Goal: Check status: Check status

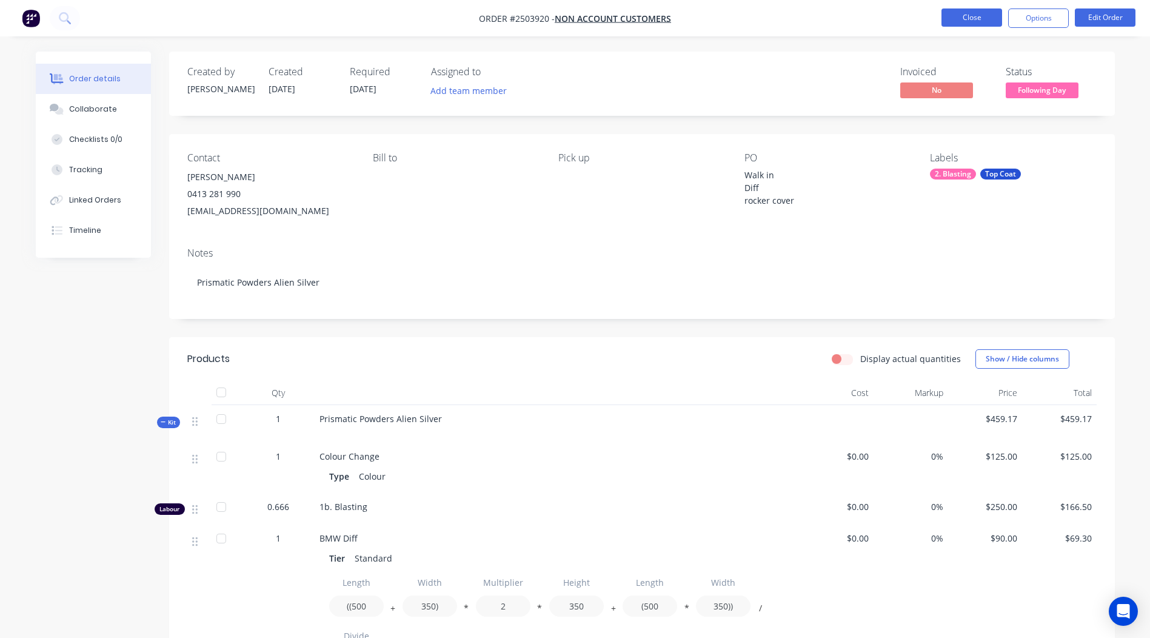
click at [964, 15] on button "Close" at bounding box center [971, 17] width 61 height 18
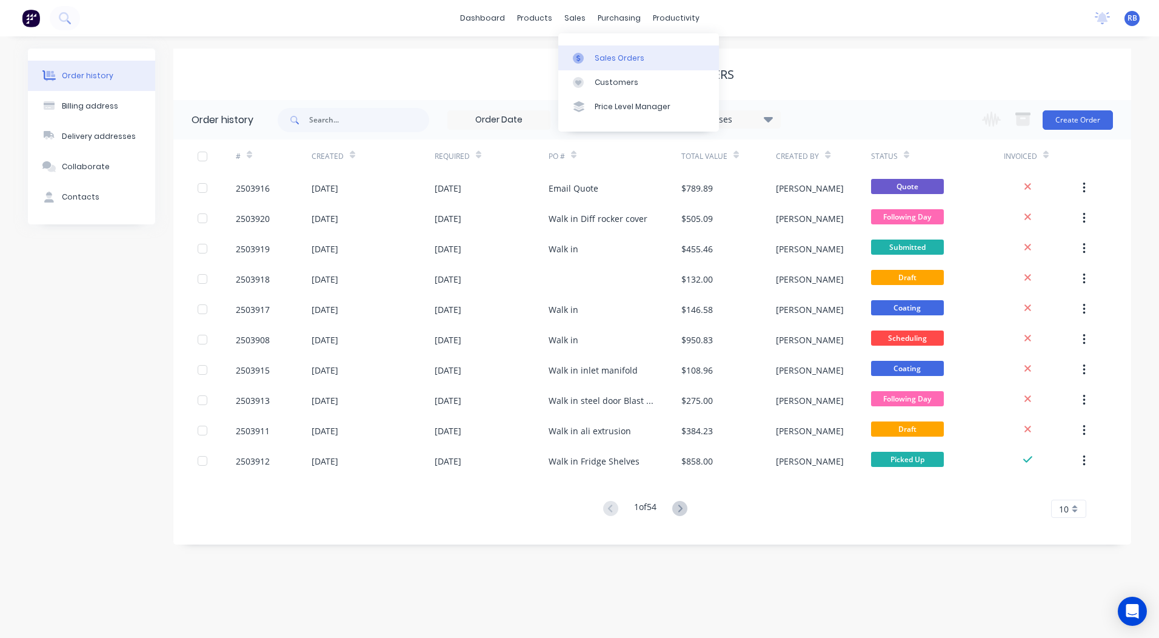
click at [603, 53] on div "Sales Orders" at bounding box center [620, 58] width 50 height 11
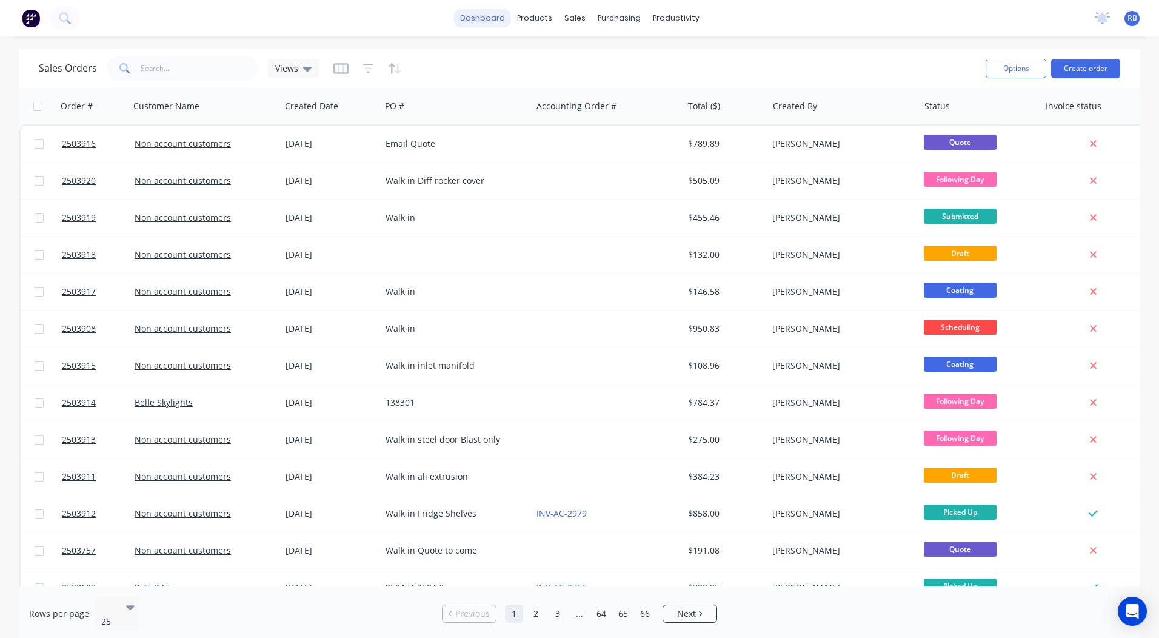
click at [494, 12] on link "dashboard" at bounding box center [482, 18] width 57 height 18
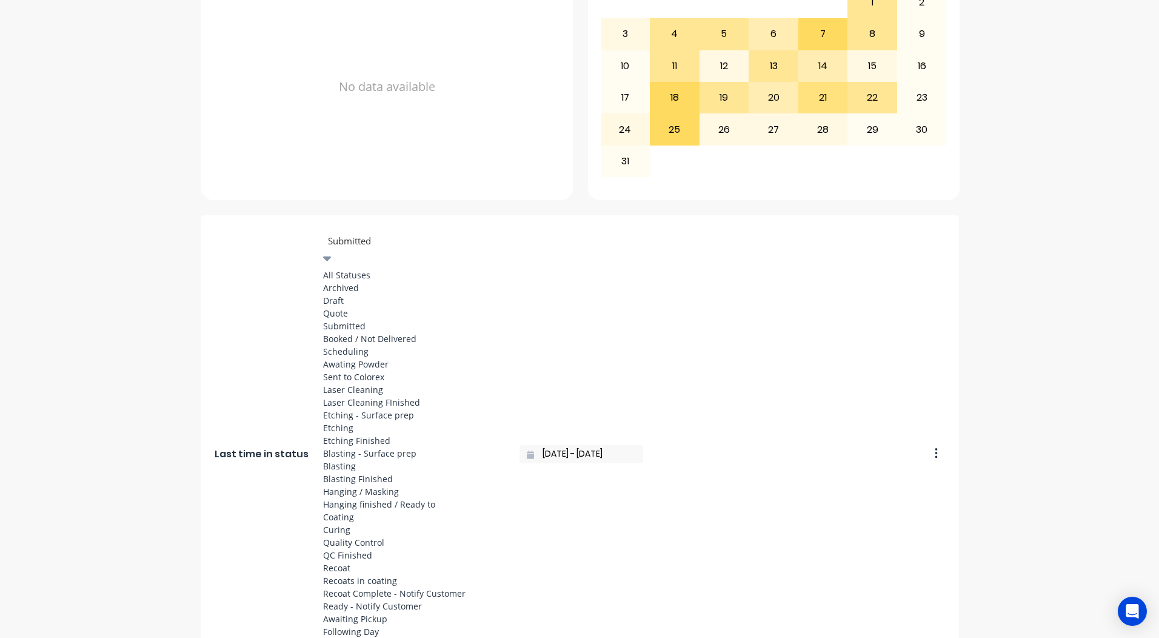
scroll to position [630, 0]
click at [368, 599] on div "Ready - Notify Customer" at bounding box center [414, 605] width 182 height 13
click at [394, 237] on div at bounding box center [414, 240] width 175 height 15
click at [349, 319] on div "Submitted" at bounding box center [414, 325] width 182 height 13
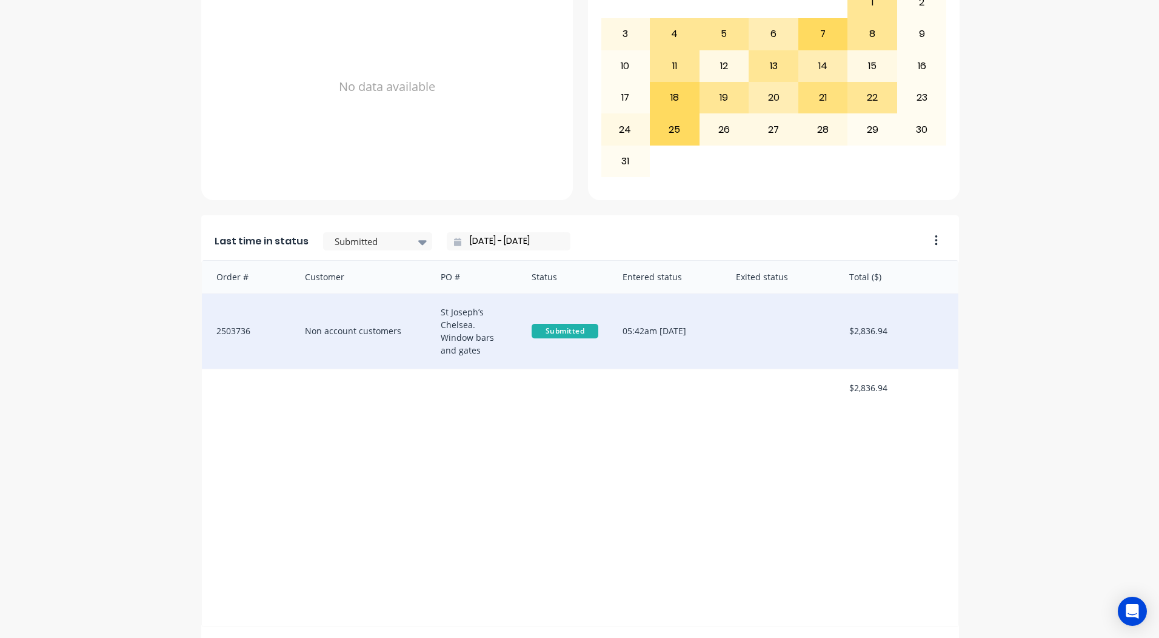
click at [393, 316] on div "Non account customers" at bounding box center [361, 330] width 136 height 75
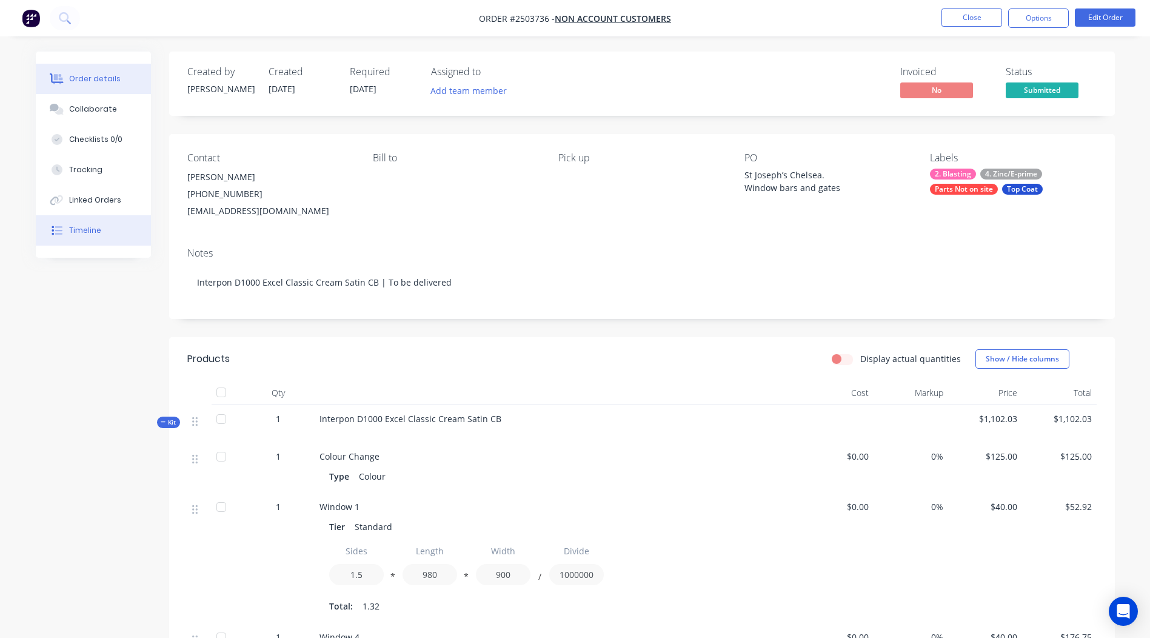
click at [87, 233] on div "Timeline" at bounding box center [85, 230] width 32 height 11
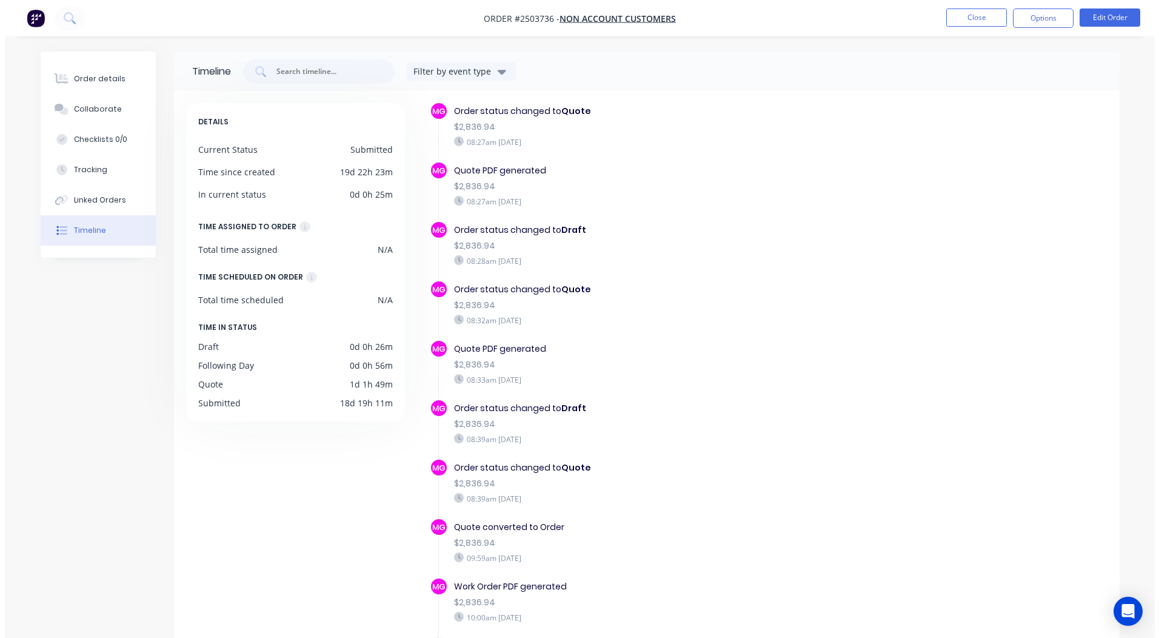
scroll to position [490, 0]
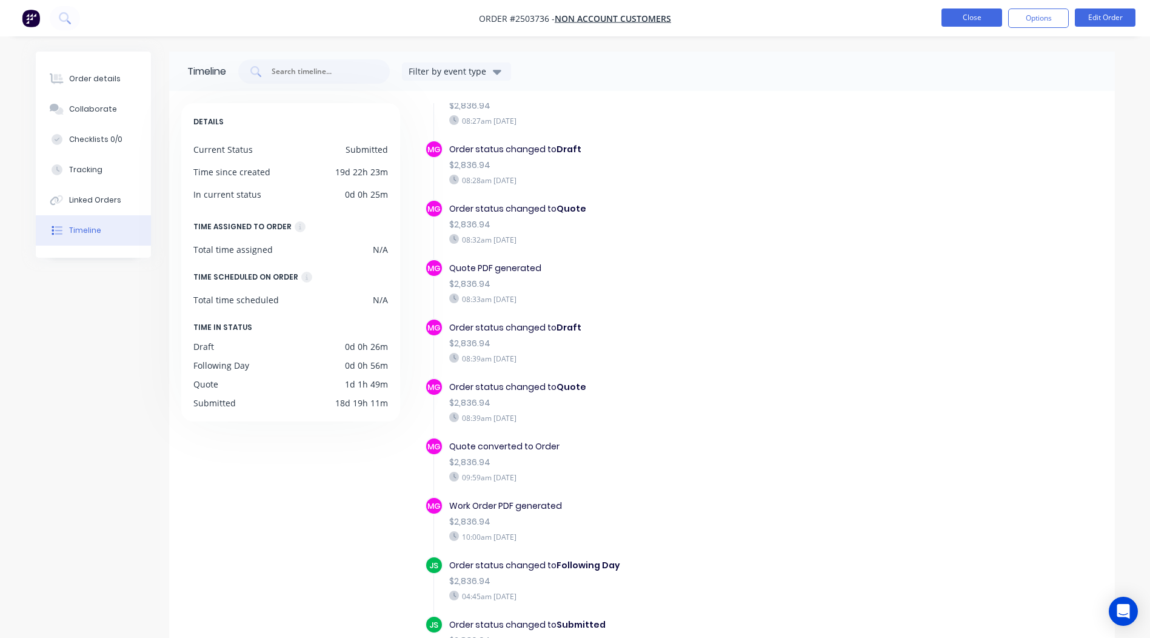
click at [970, 24] on button "Close" at bounding box center [971, 17] width 61 height 18
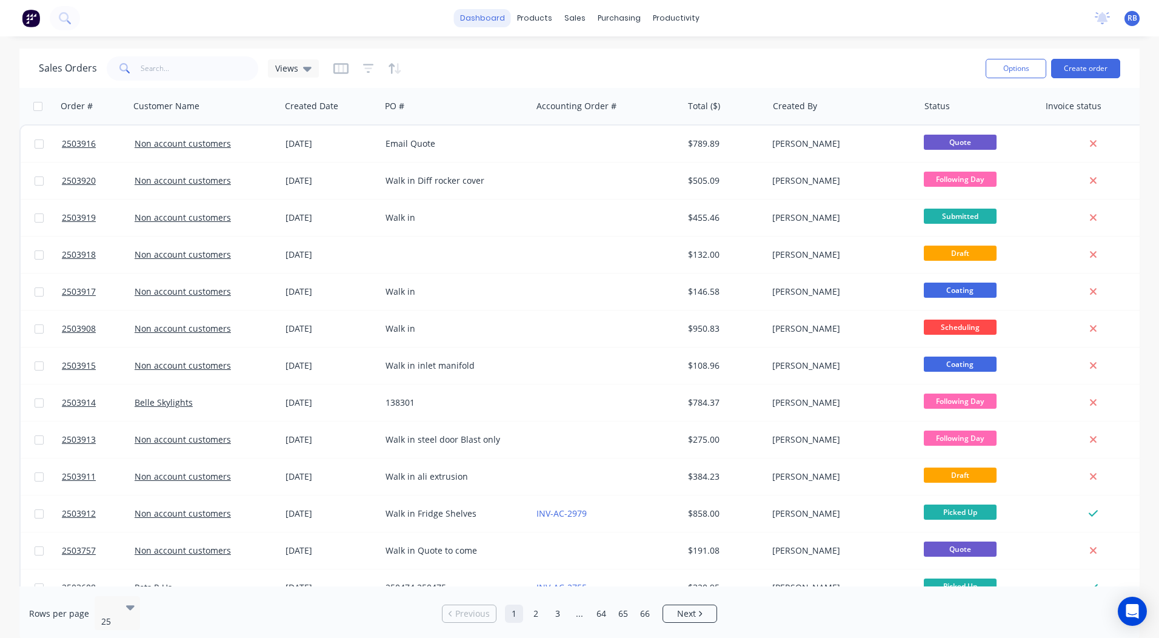
click at [478, 18] on link "dashboard" at bounding box center [482, 18] width 57 height 18
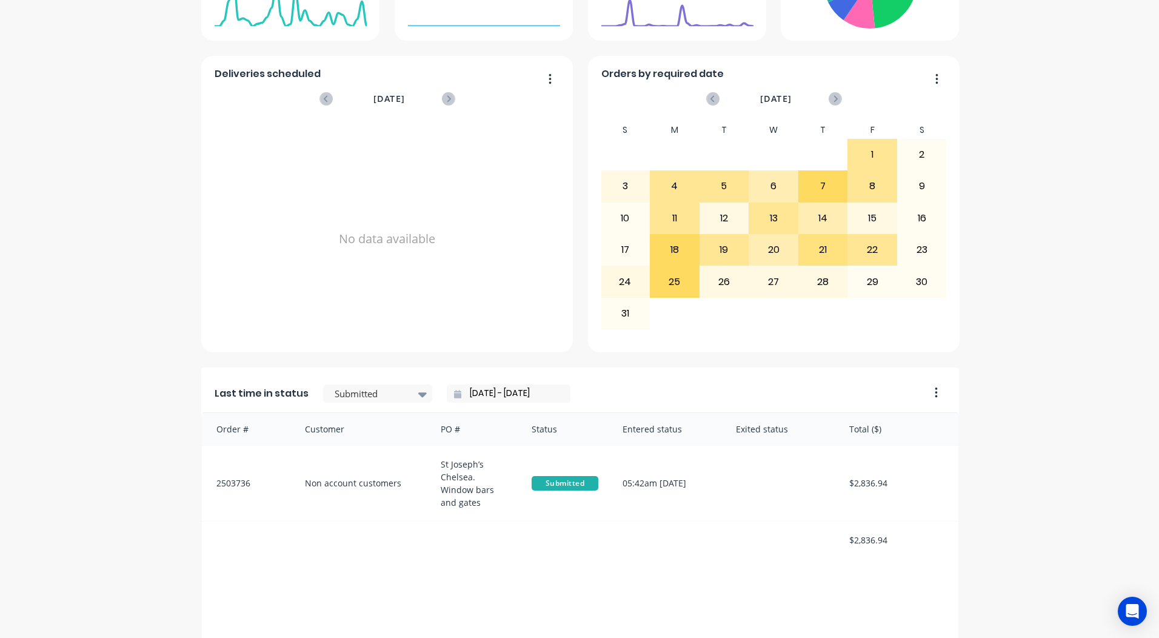
scroll to position [364, 0]
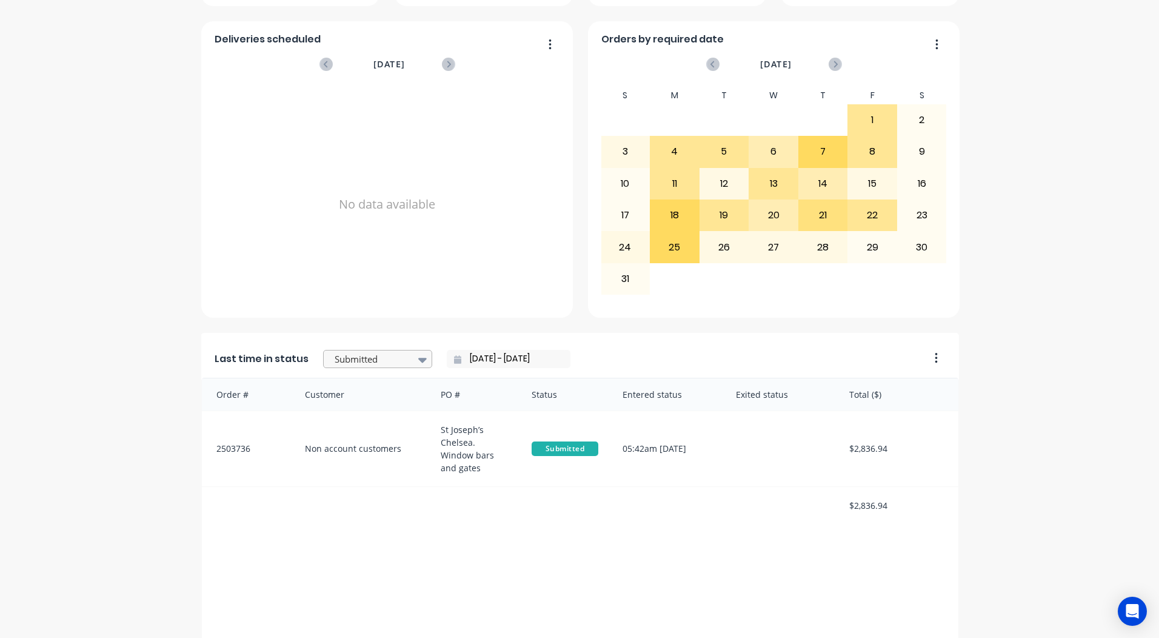
click at [339, 359] on div at bounding box center [371, 359] width 76 height 15
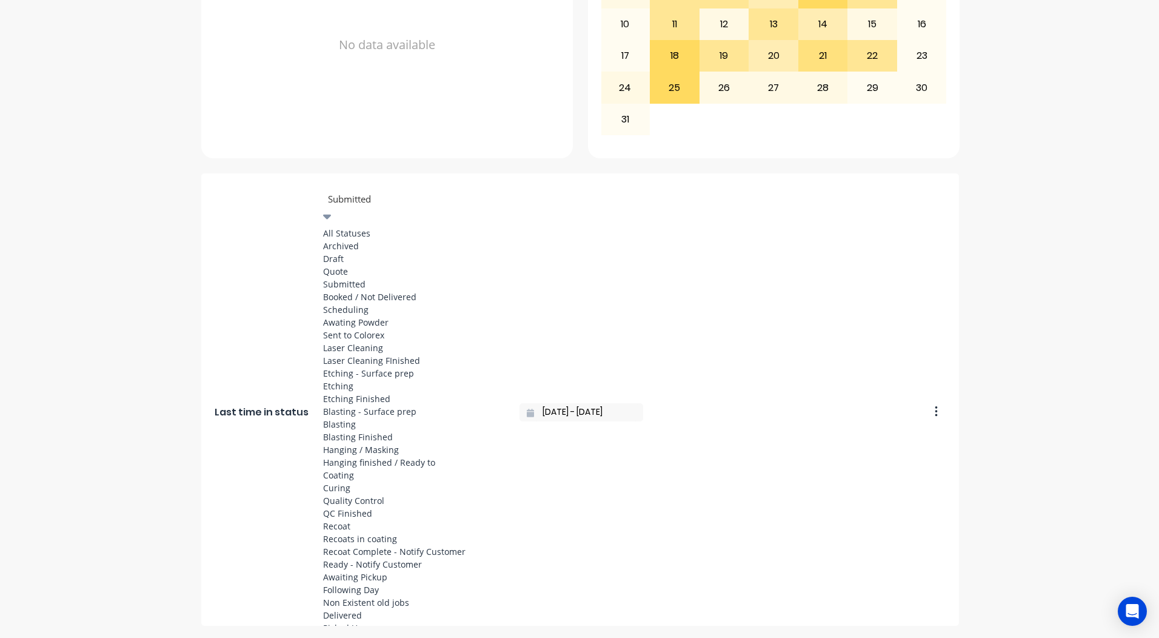
scroll to position [630, 0]
click at [358, 558] on div "Ready - Notify Customer" at bounding box center [414, 564] width 182 height 13
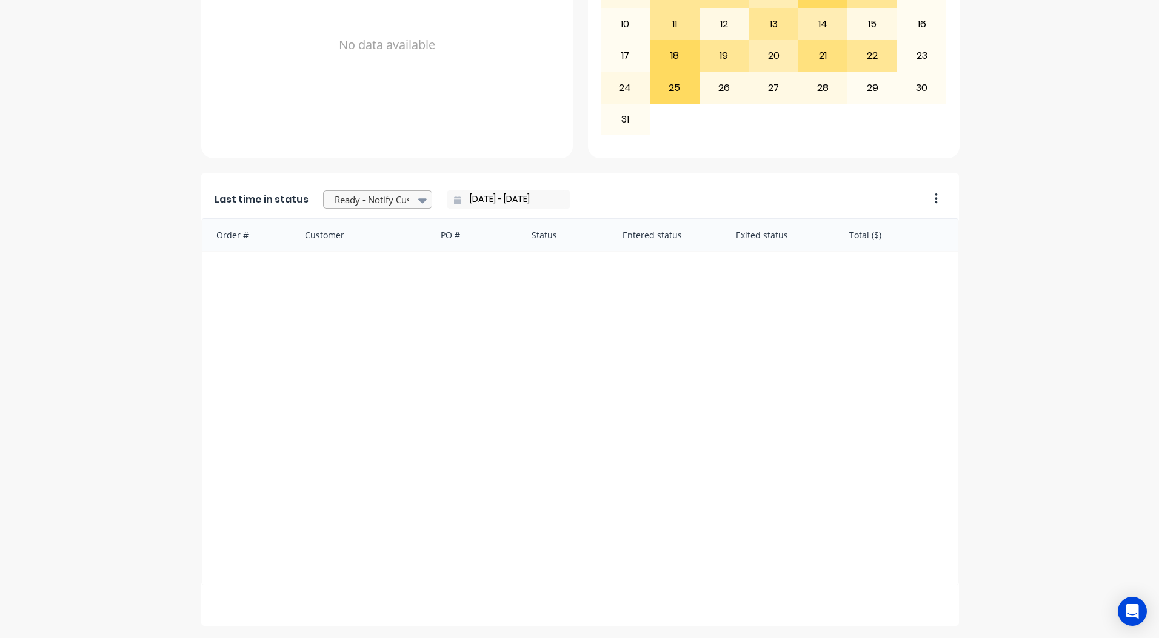
click at [374, 193] on div at bounding box center [371, 199] width 76 height 15
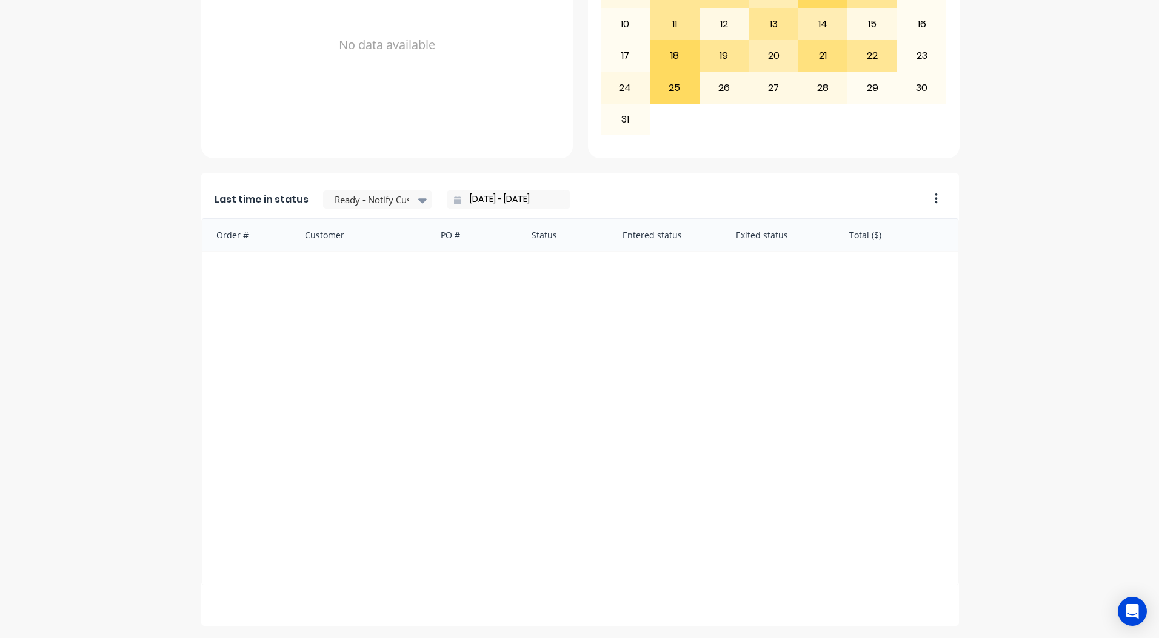
click at [470, 198] on input "26/08/25 - 26/08/25" at bounding box center [513, 199] width 104 height 18
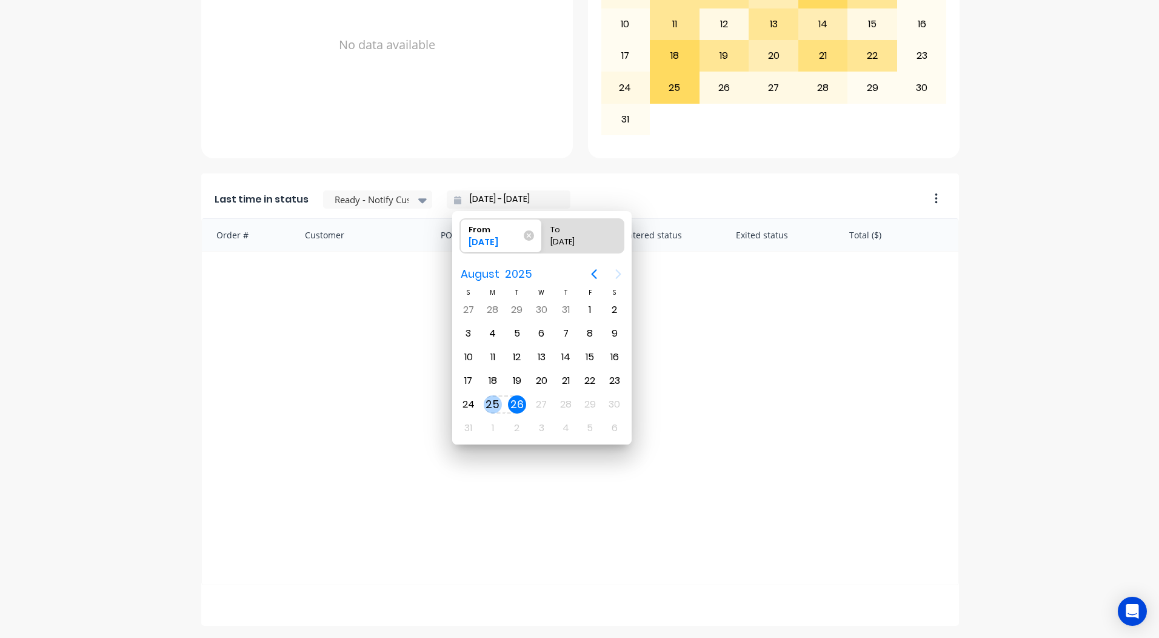
click at [490, 404] on div "25" at bounding box center [493, 404] width 18 height 18
type input "25/08/25 - 26/08/25"
radio input "false"
radio input "true"
click at [490, 404] on div "25" at bounding box center [493, 404] width 18 height 18
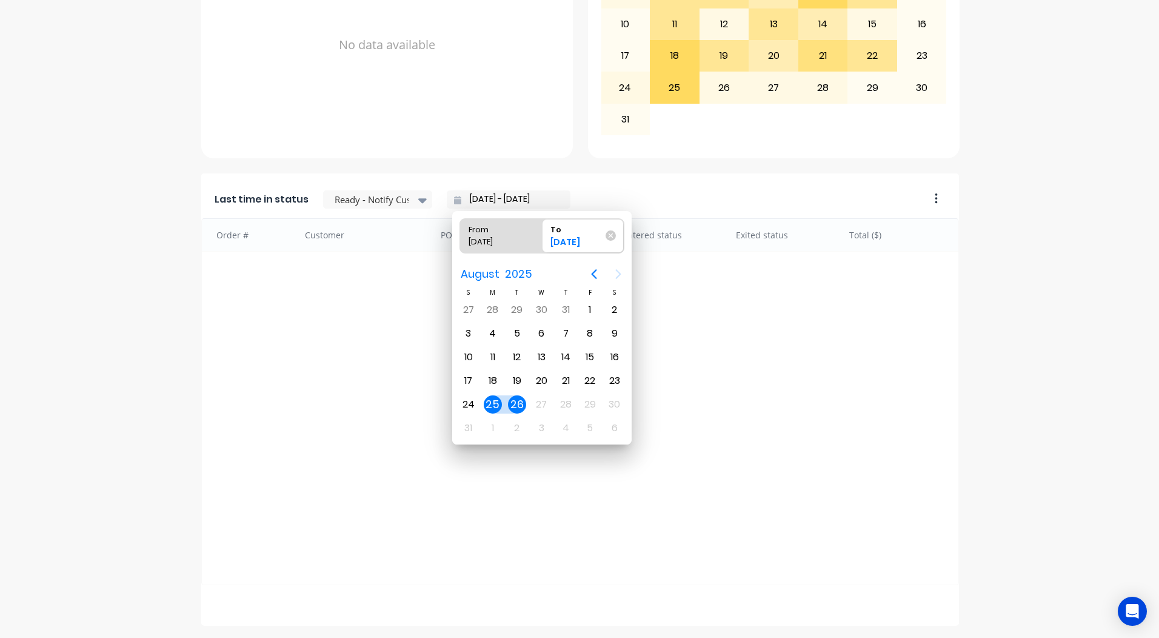
type input "25/08/25 - 25/08/25"
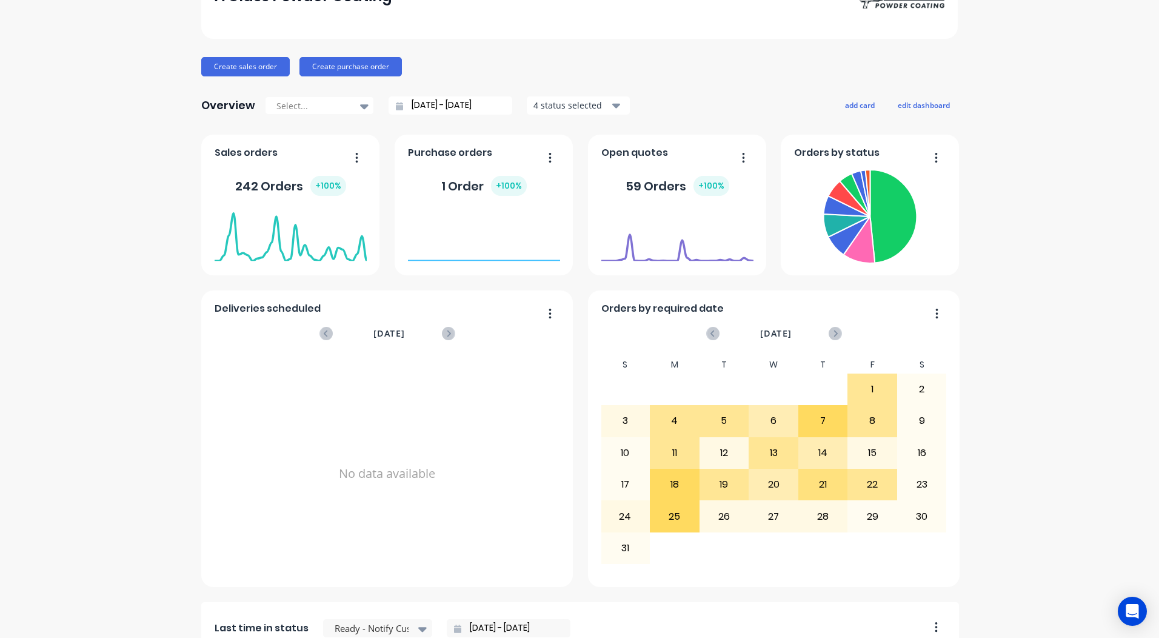
scroll to position [0, 0]
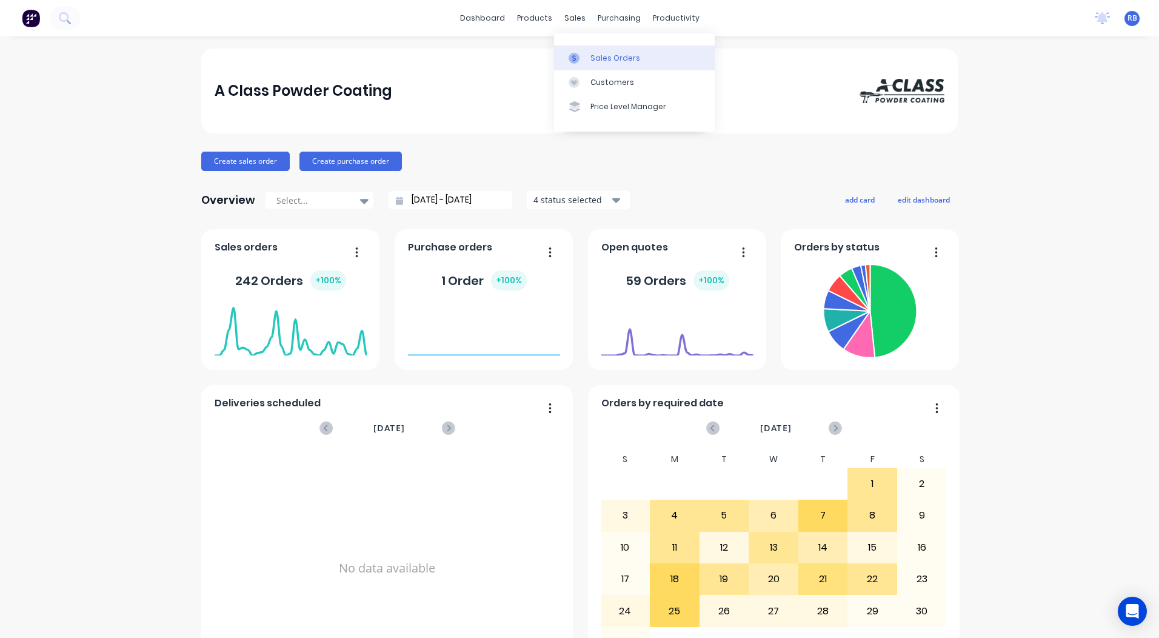
click at [595, 54] on div "Sales Orders" at bounding box center [615, 58] width 50 height 11
